Goal: Navigation & Orientation: Find specific page/section

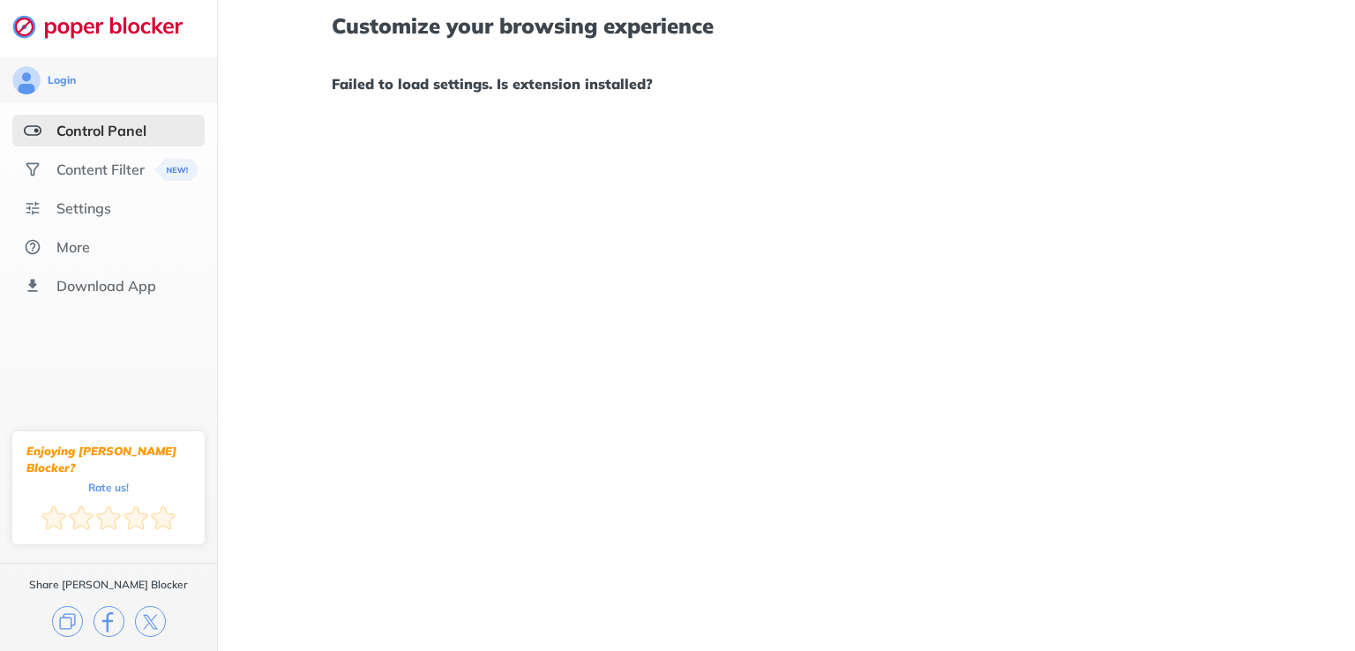
click at [101, 187] on ul "Control Panel Content Filter Settings More Download App" at bounding box center [108, 208] width 217 height 187
click at [120, 158] on div "Content Filter" at bounding box center [108, 169] width 192 height 32
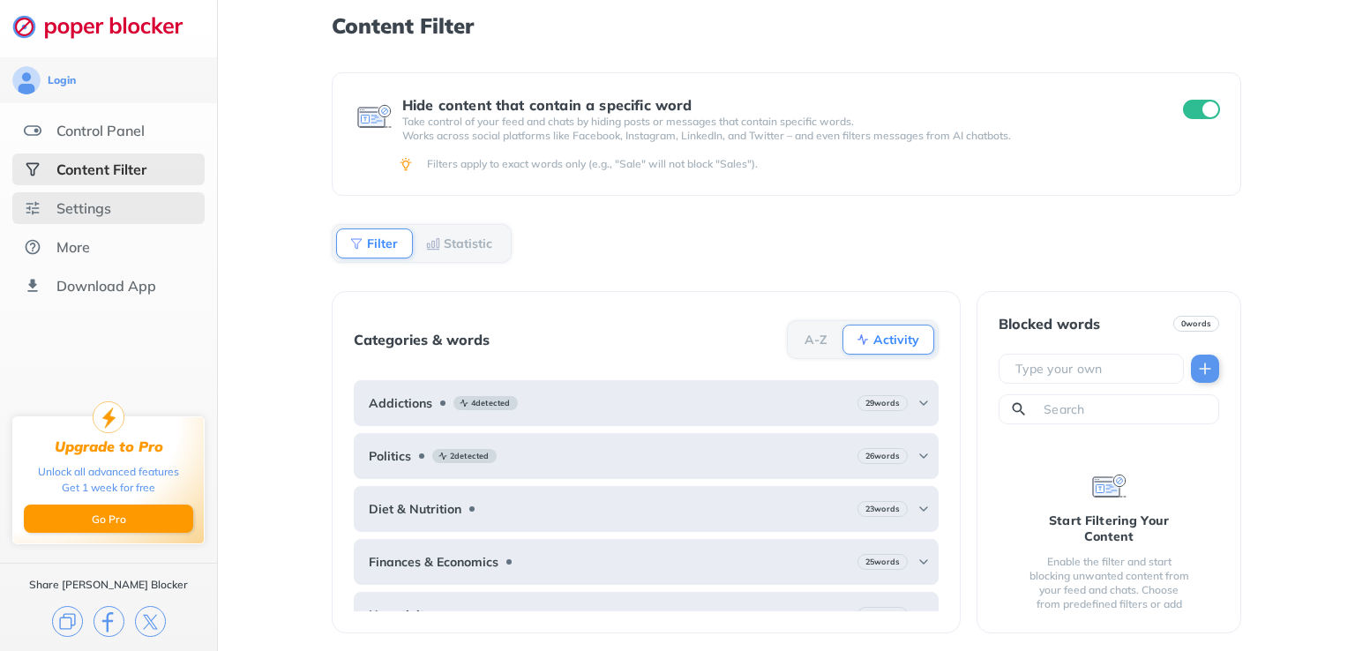
click at [79, 203] on div "Settings" at bounding box center [83, 208] width 55 height 18
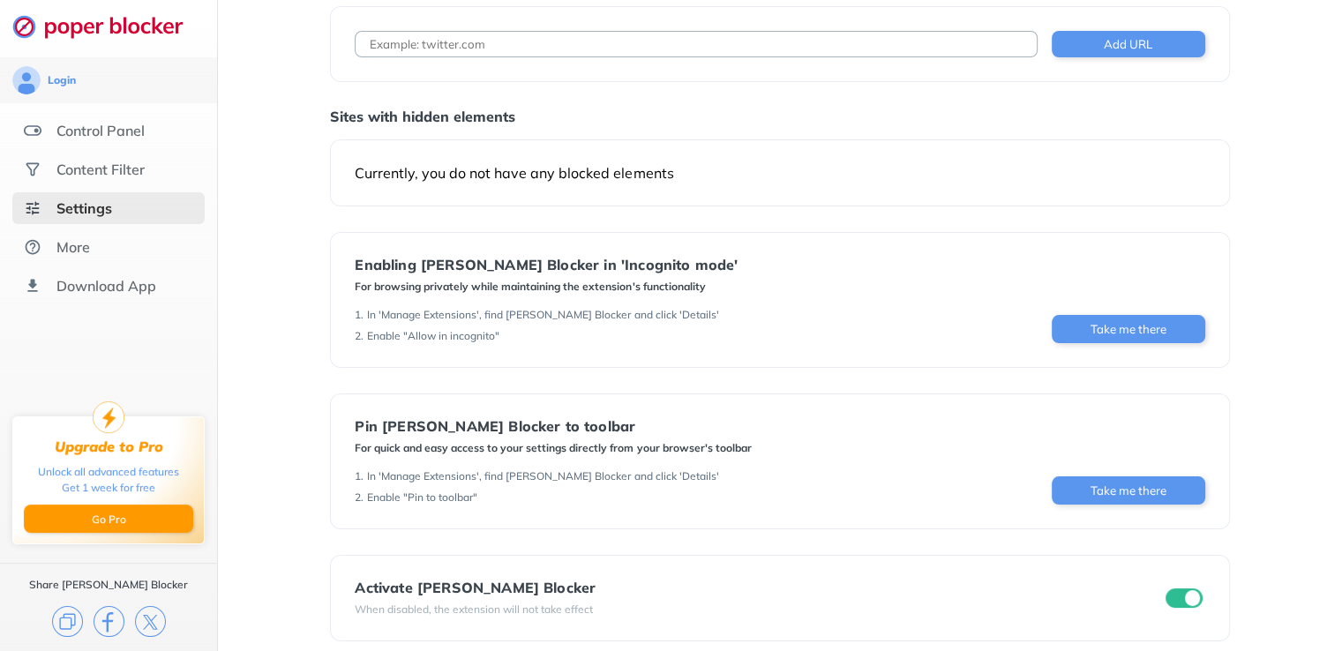
scroll to position [112, 0]
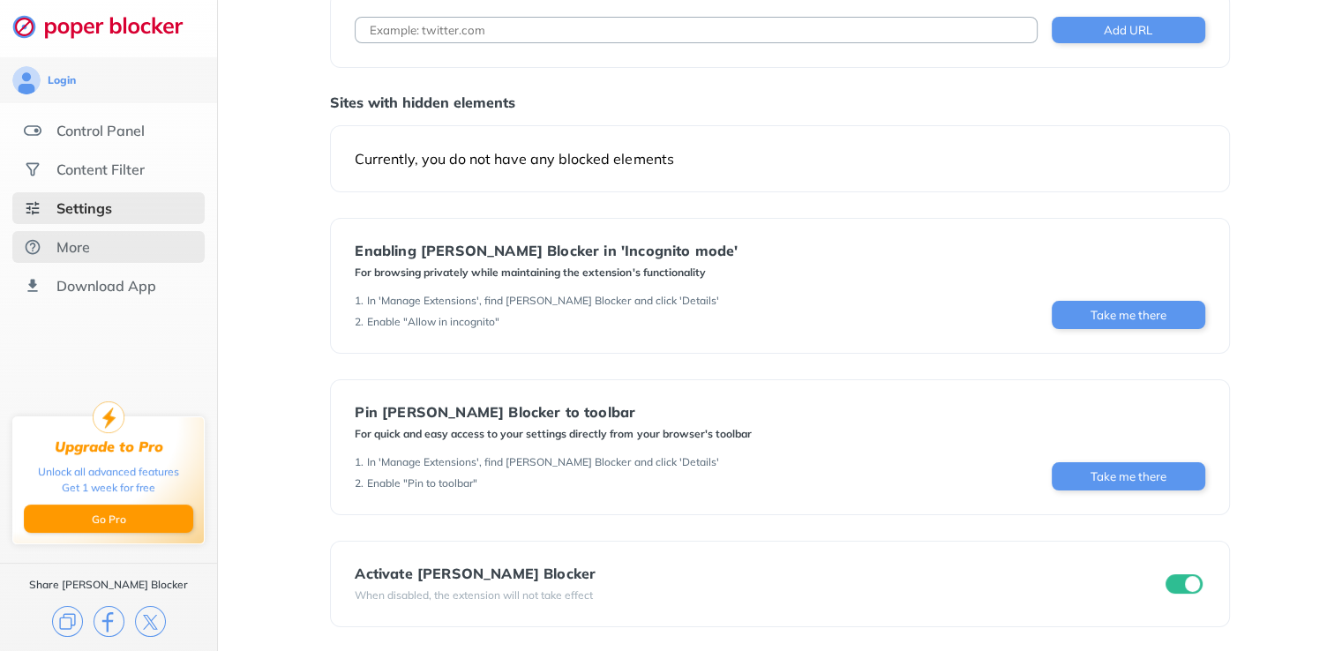
click at [107, 237] on div "More" at bounding box center [108, 247] width 192 height 32
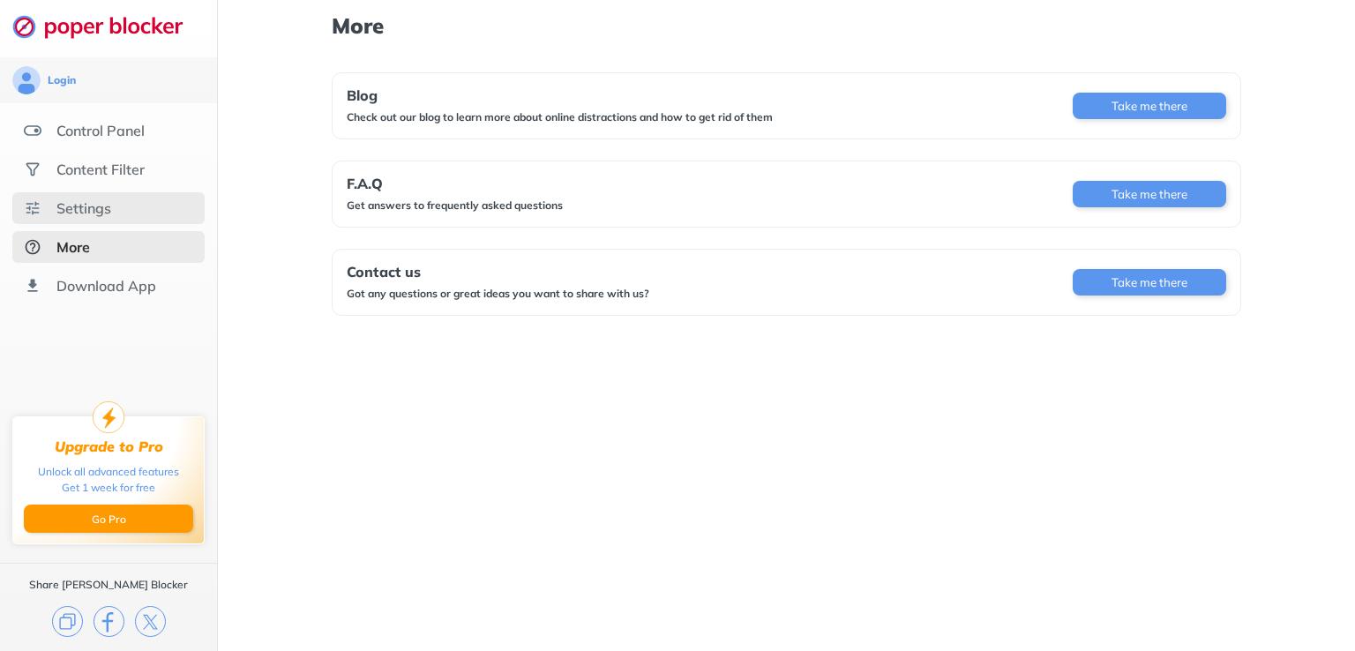
click at [127, 195] on div "Settings" at bounding box center [108, 208] width 192 height 32
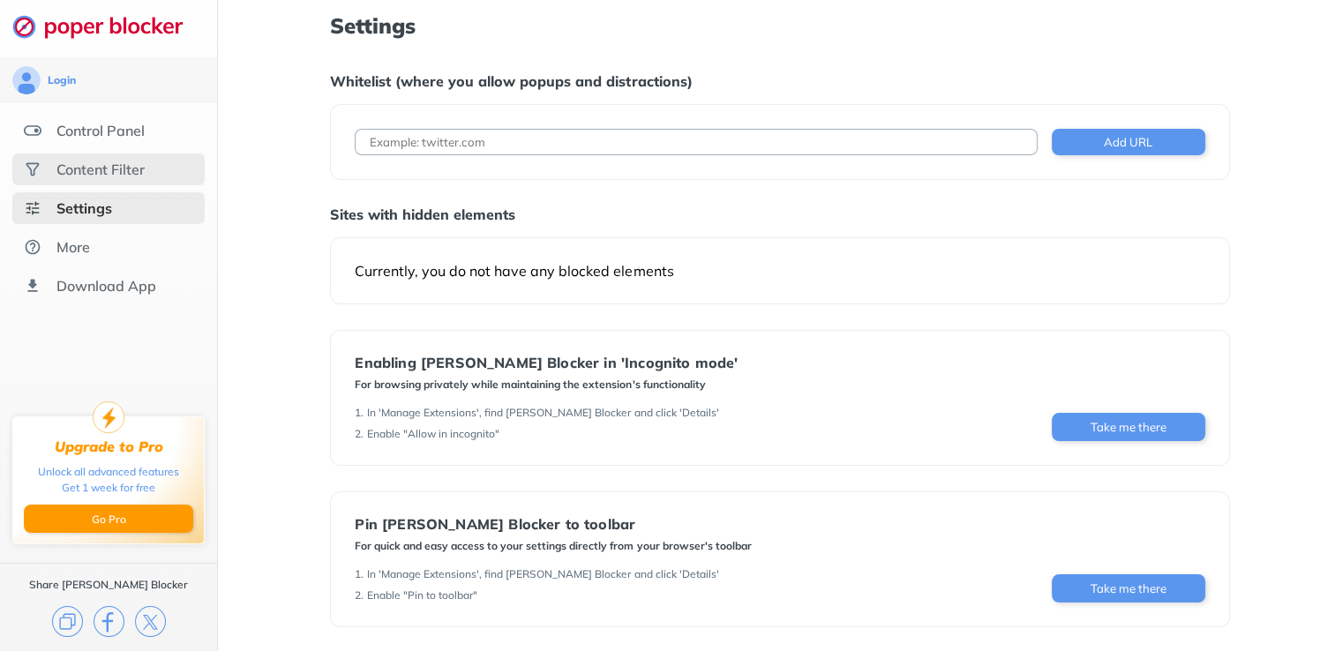
click at [129, 170] on div "Content Filter" at bounding box center [100, 170] width 88 height 18
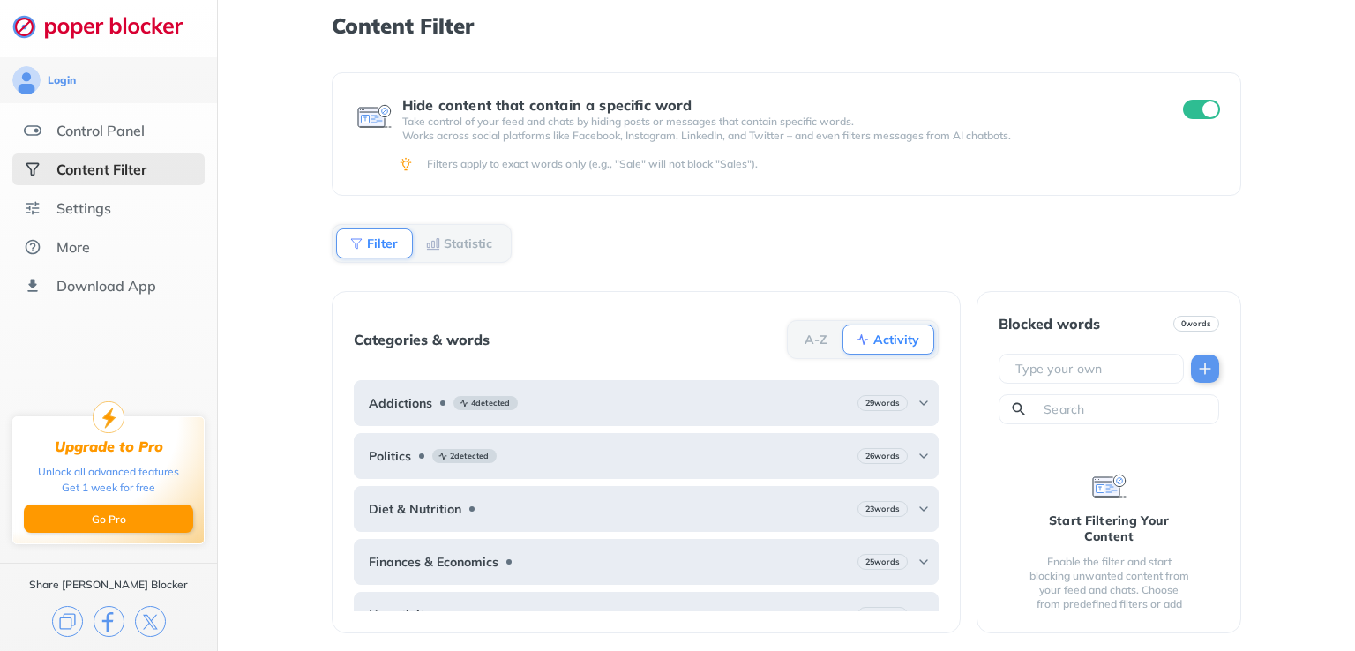
click at [129, 170] on div "Content Filter" at bounding box center [101, 170] width 90 height 18
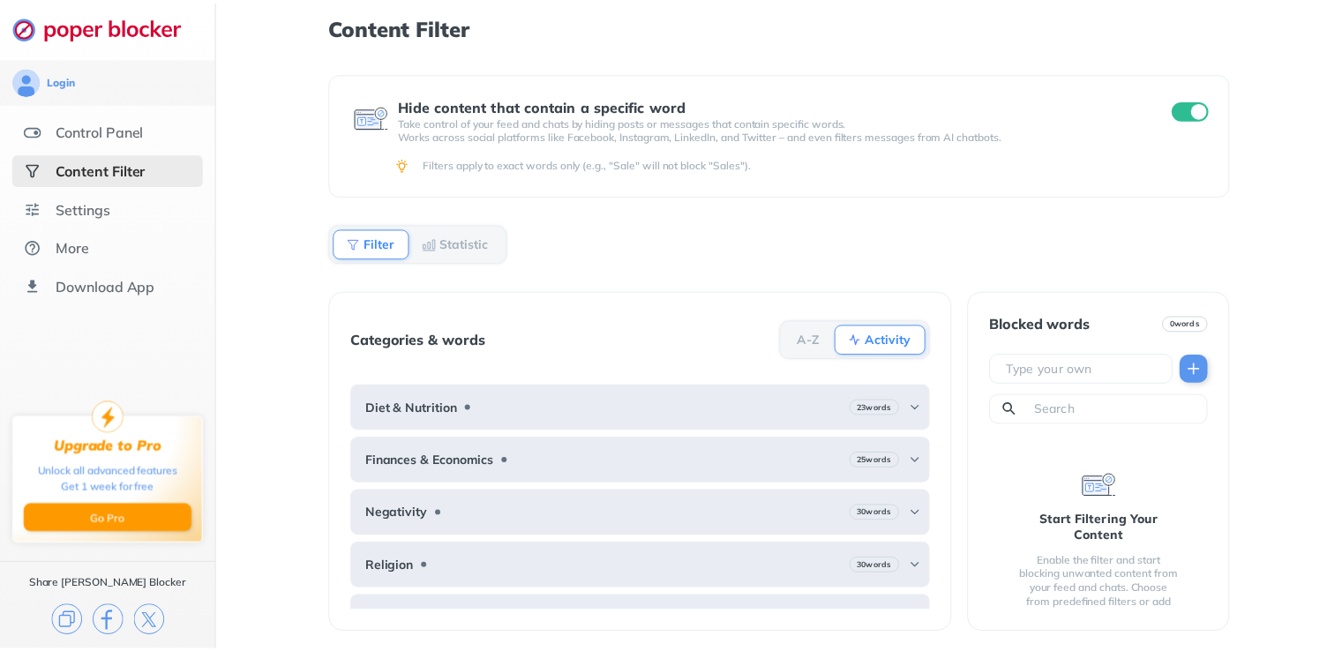
scroll to position [178, 0]
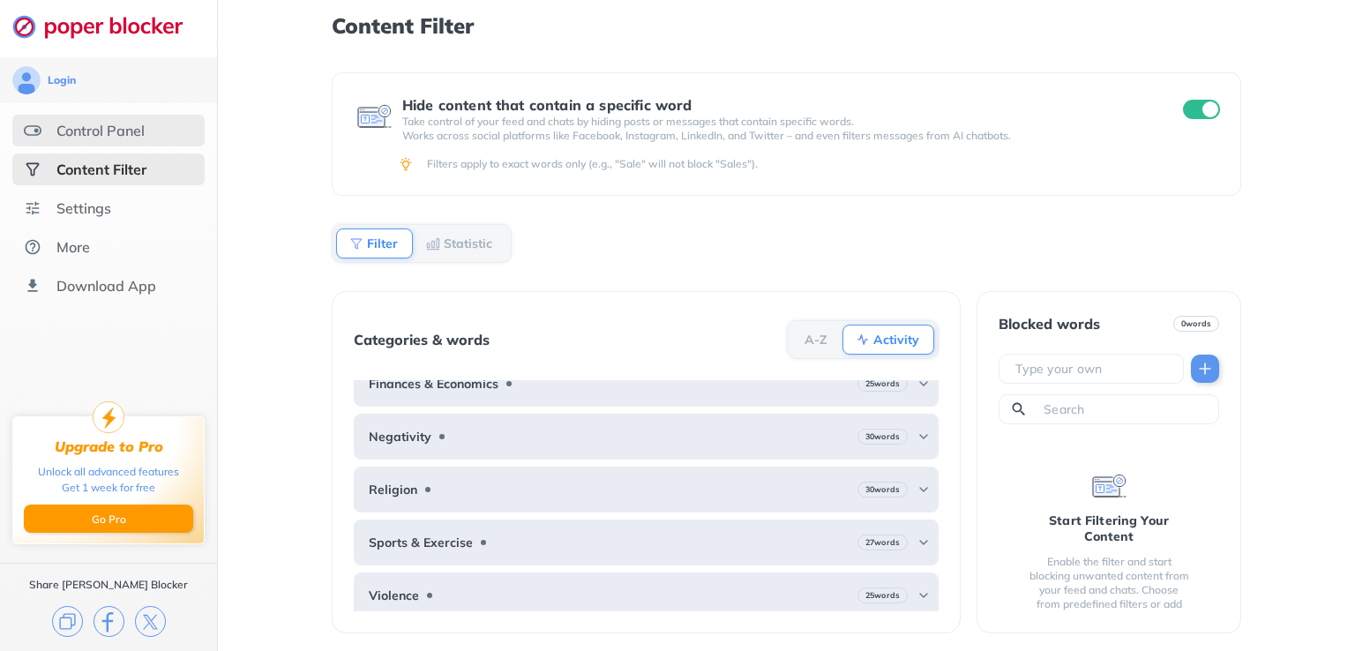
click at [109, 138] on div "Control Panel" at bounding box center [100, 131] width 88 height 18
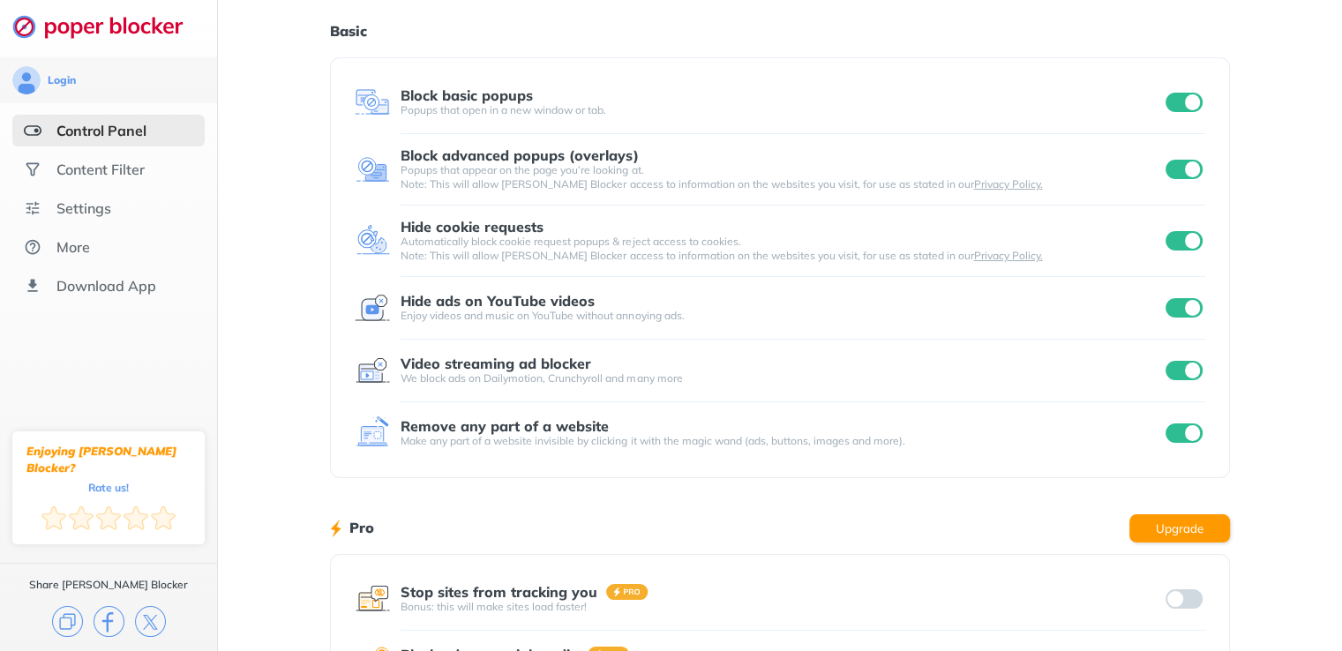
scroll to position [260, 0]
